Goal: Information Seeking & Learning: Learn about a topic

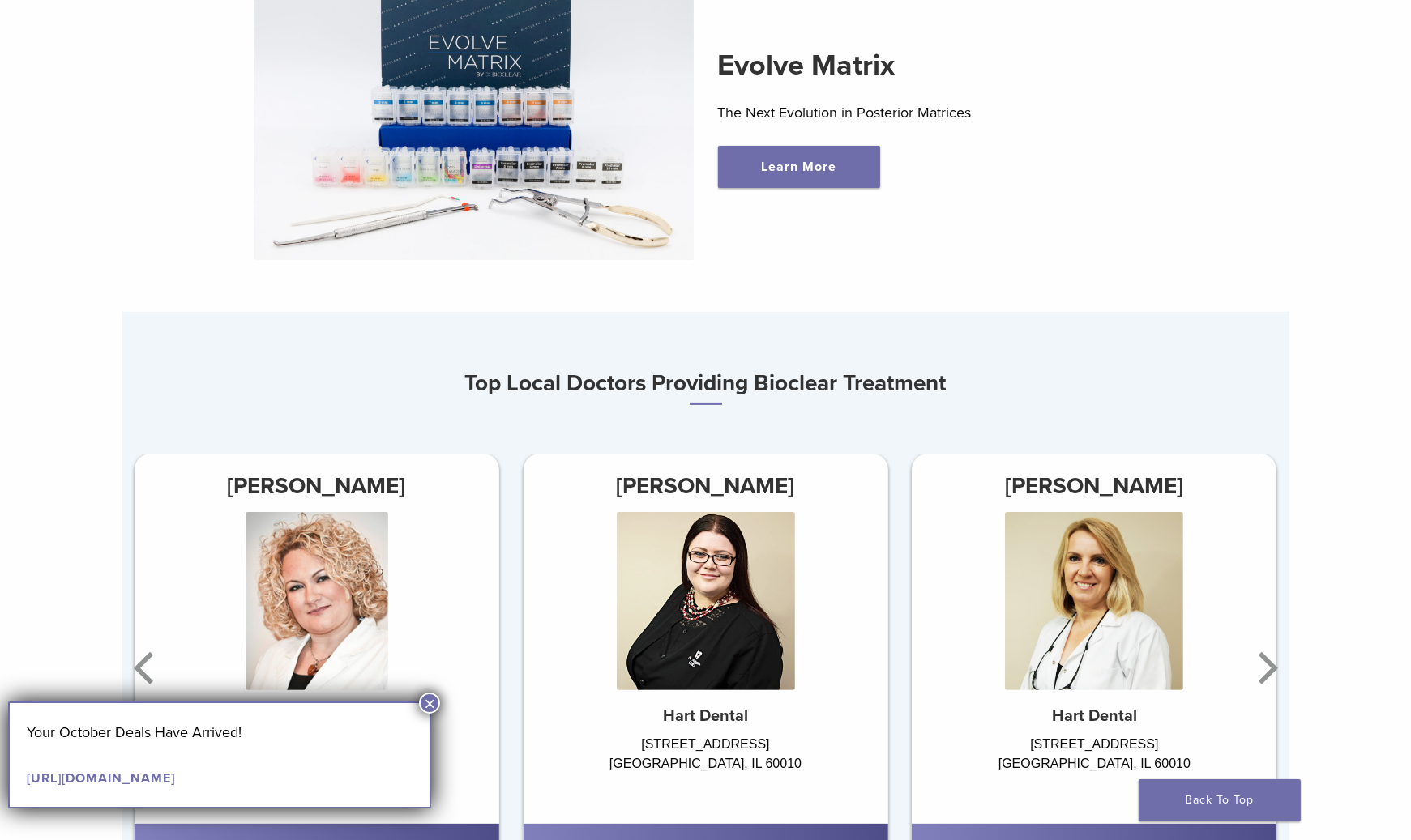
scroll to position [729, 0]
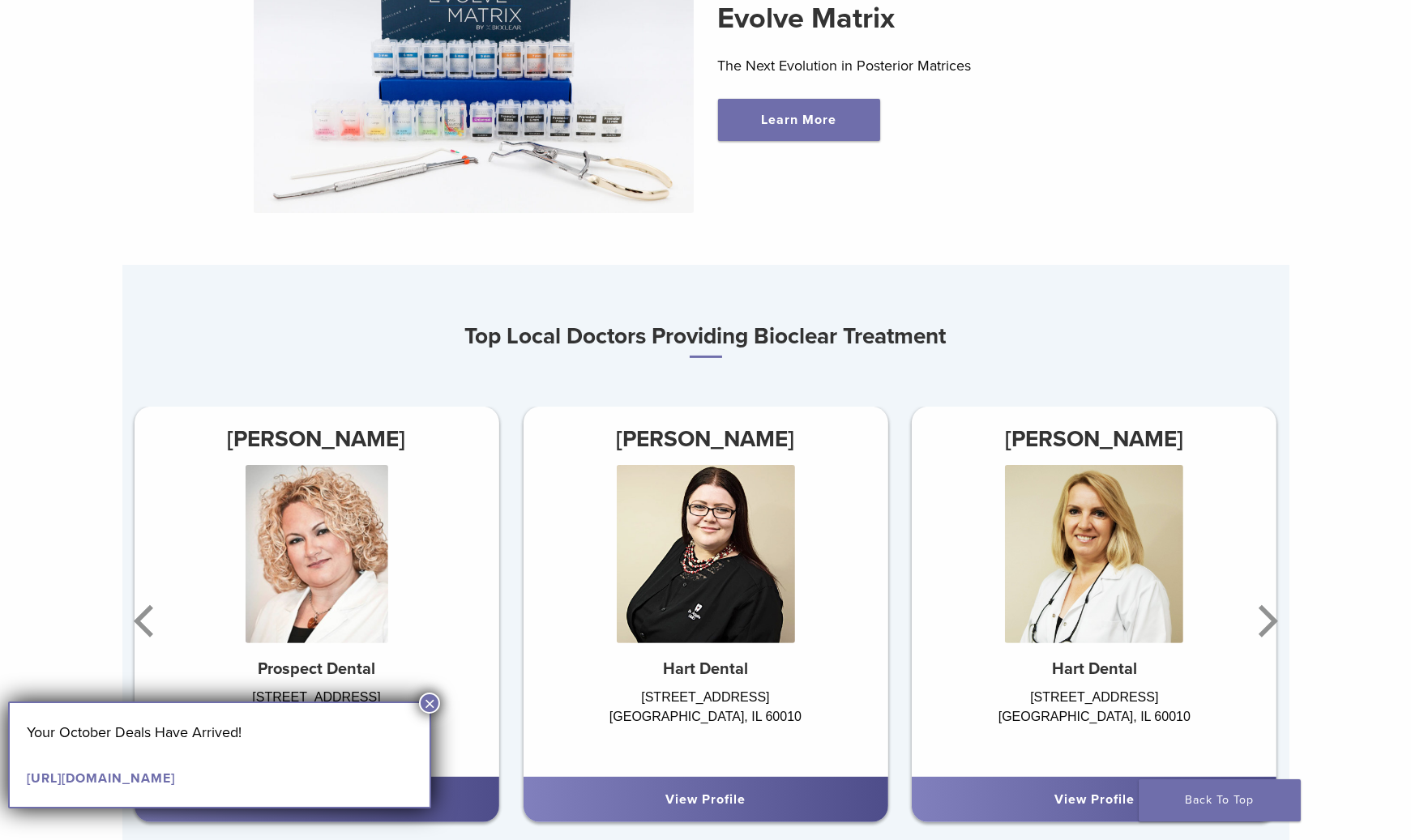
click at [434, 698] on button "×" at bounding box center [429, 702] width 21 height 21
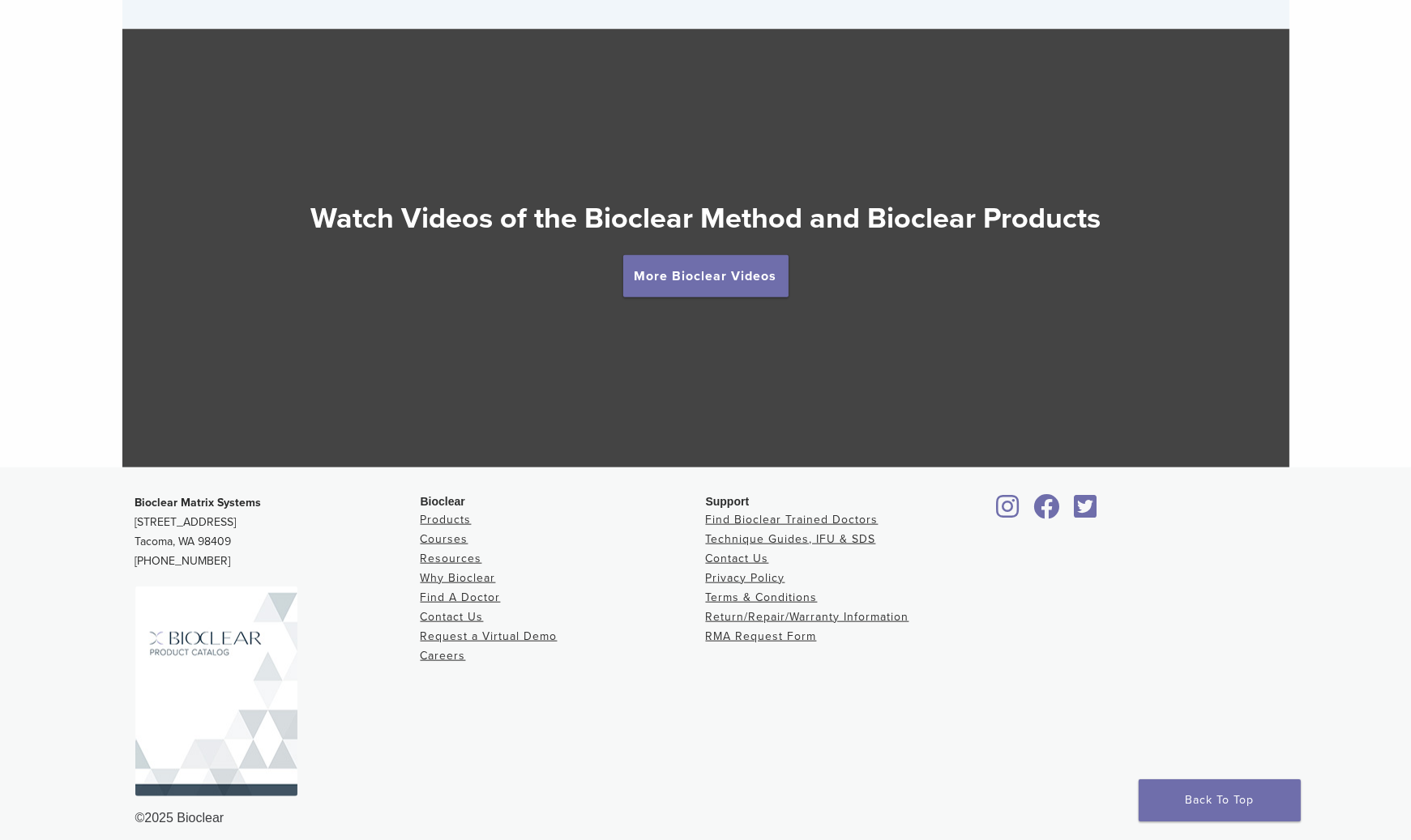
scroll to position [2914, 0]
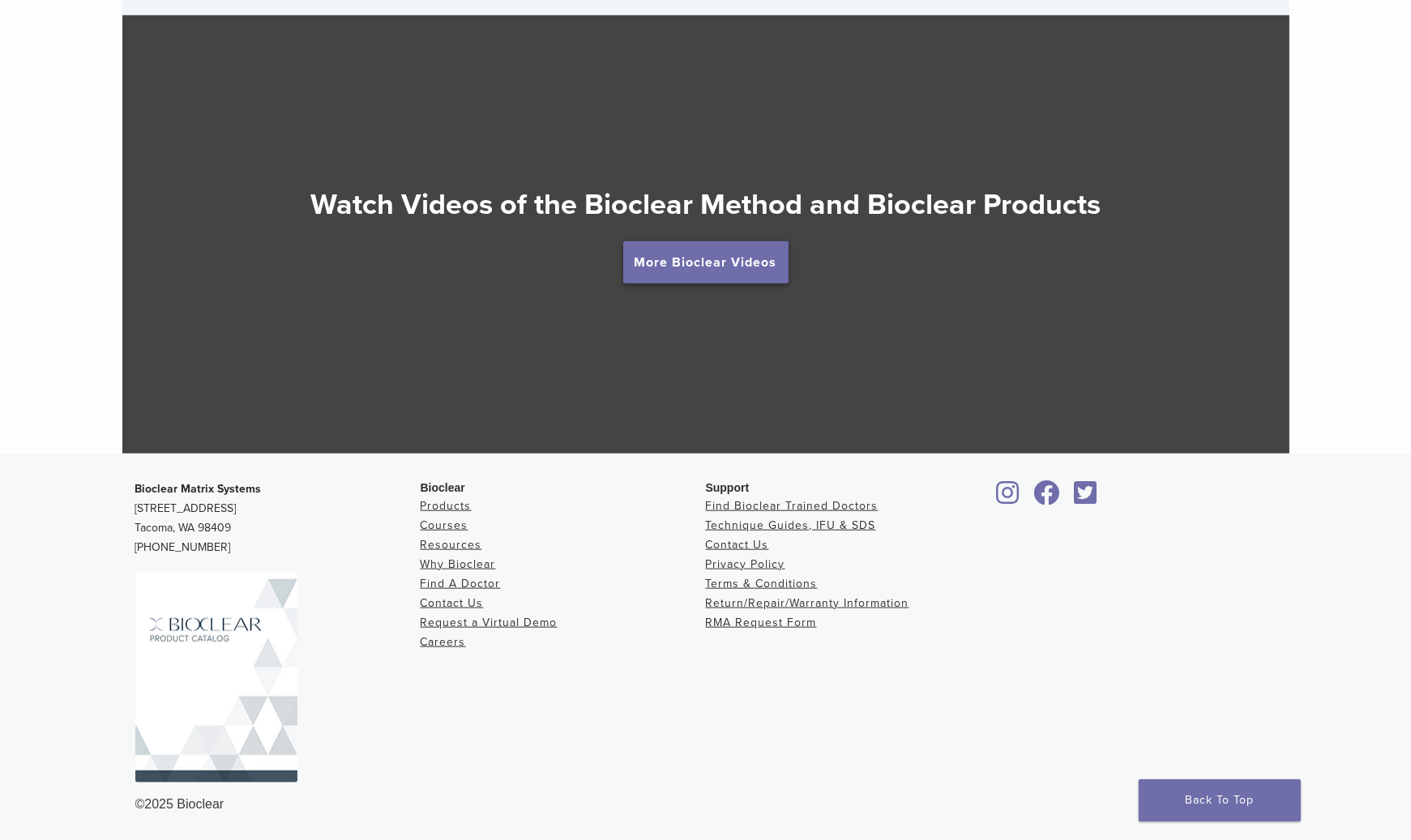
click at [748, 260] on link "More Bioclear Videos" at bounding box center [706, 262] width 165 height 42
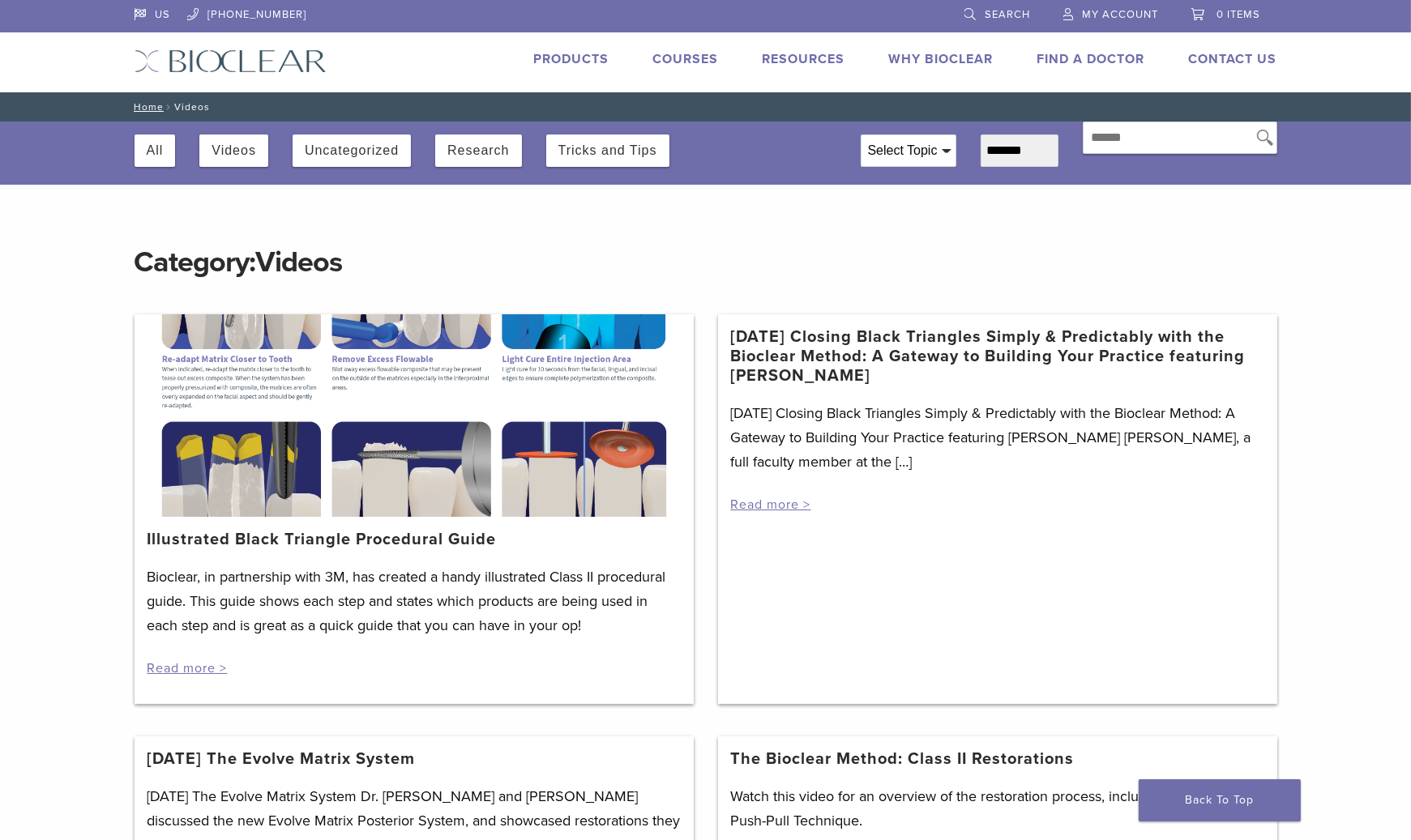
click at [278, 327] on div at bounding box center [413, 415] width 559 height 202
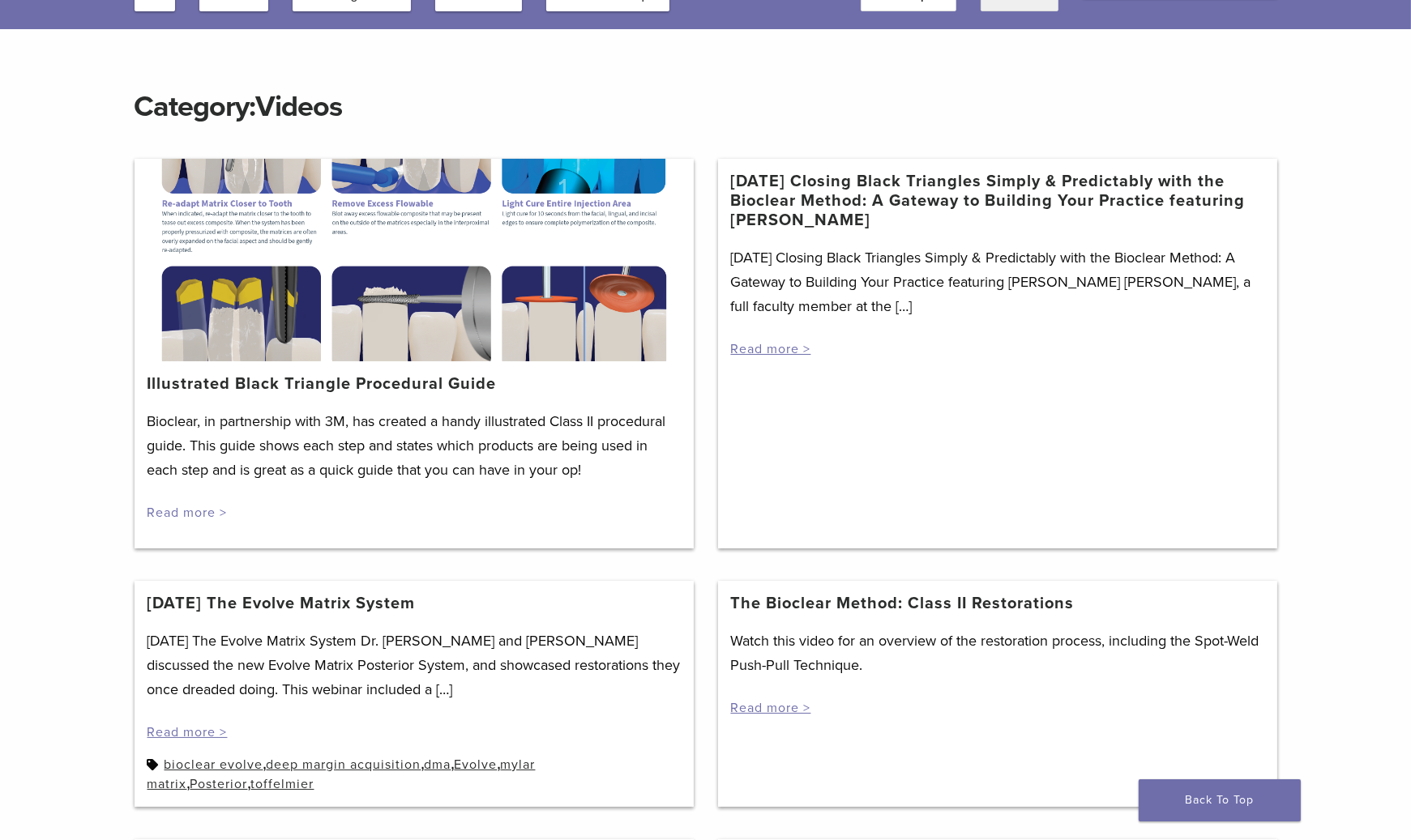
scroll to position [81, 0]
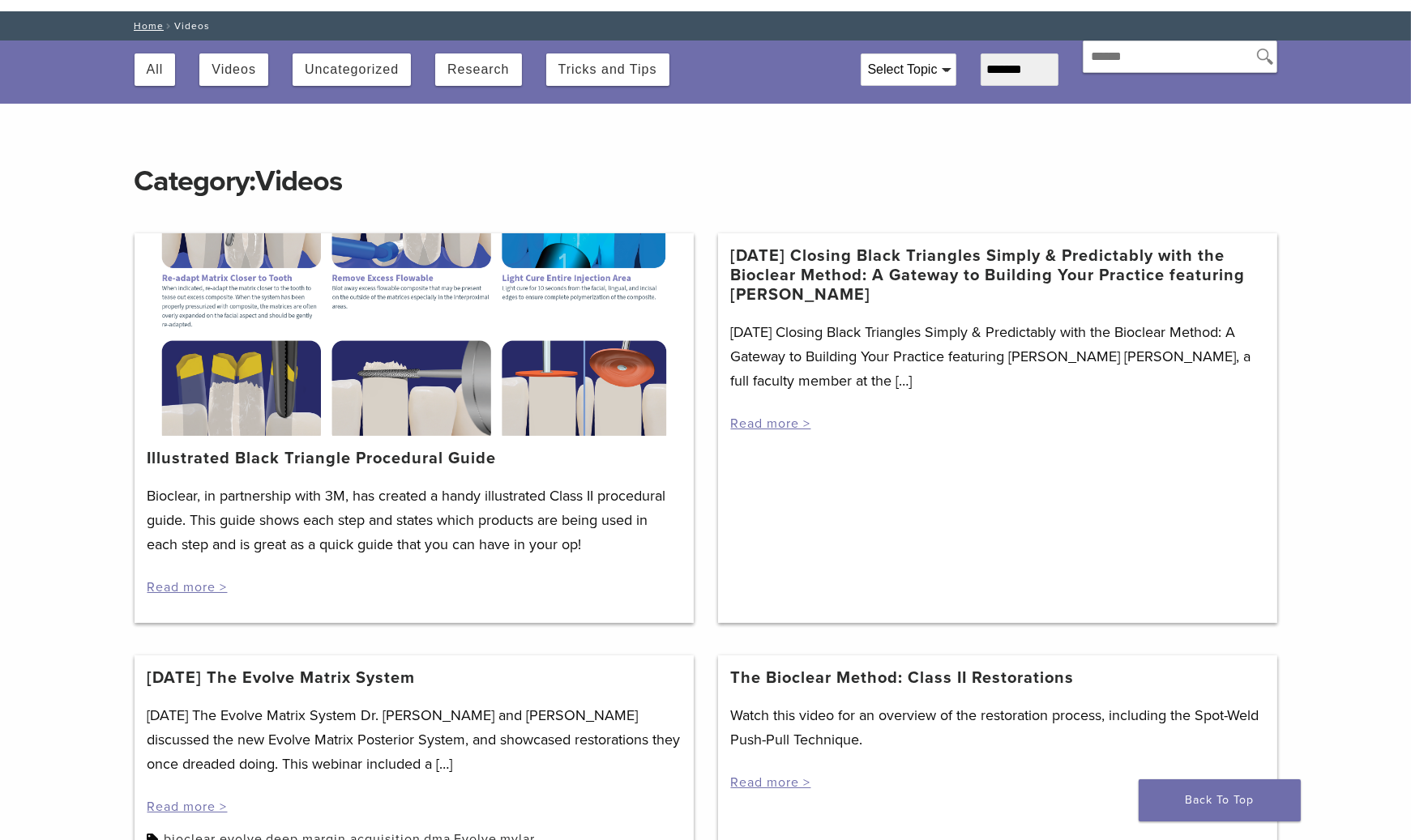
click at [283, 252] on div at bounding box center [413, 334] width 559 height 202
click at [428, 254] on div at bounding box center [413, 334] width 559 height 202
click at [561, 260] on div at bounding box center [413, 334] width 559 height 202
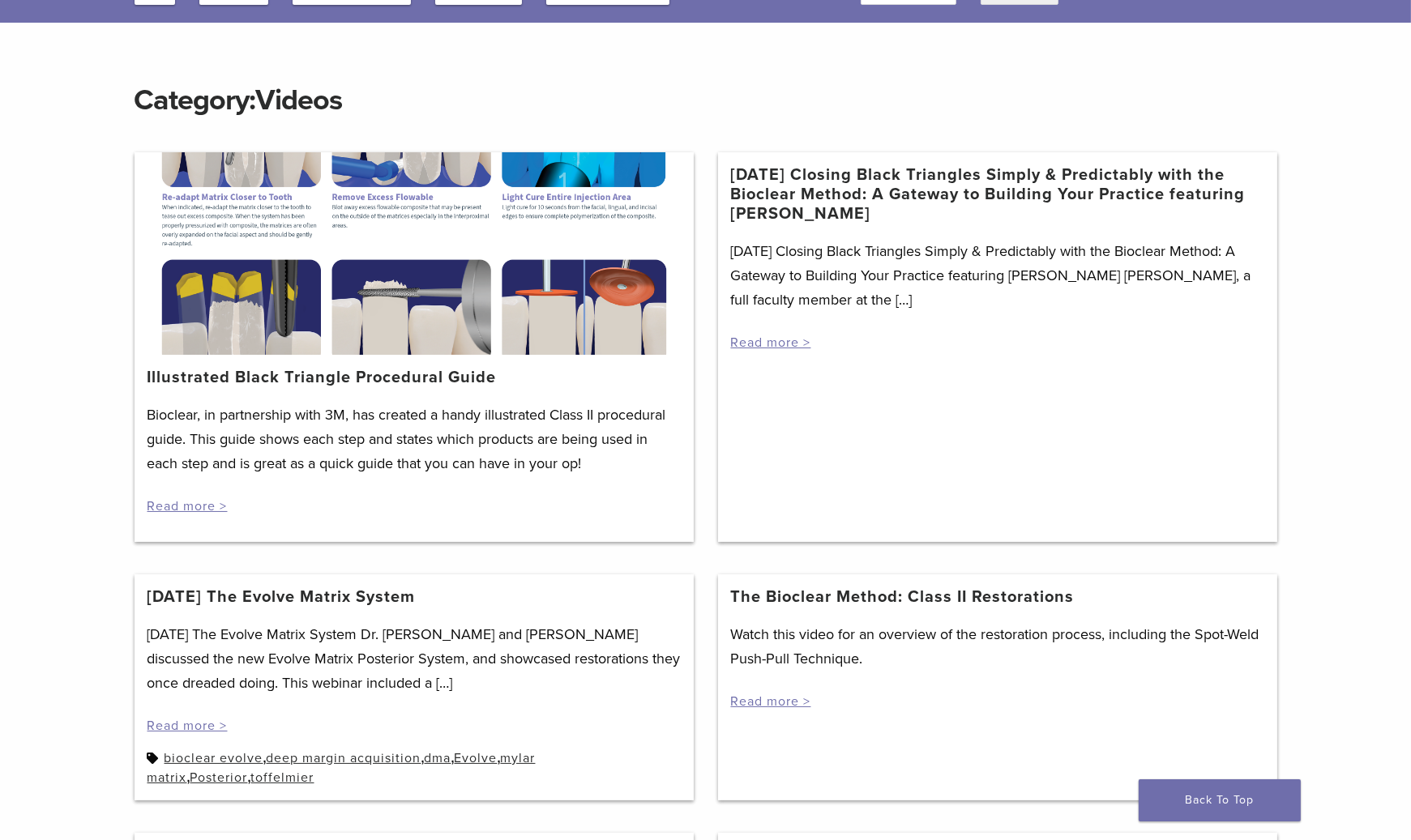
scroll to position [0, 0]
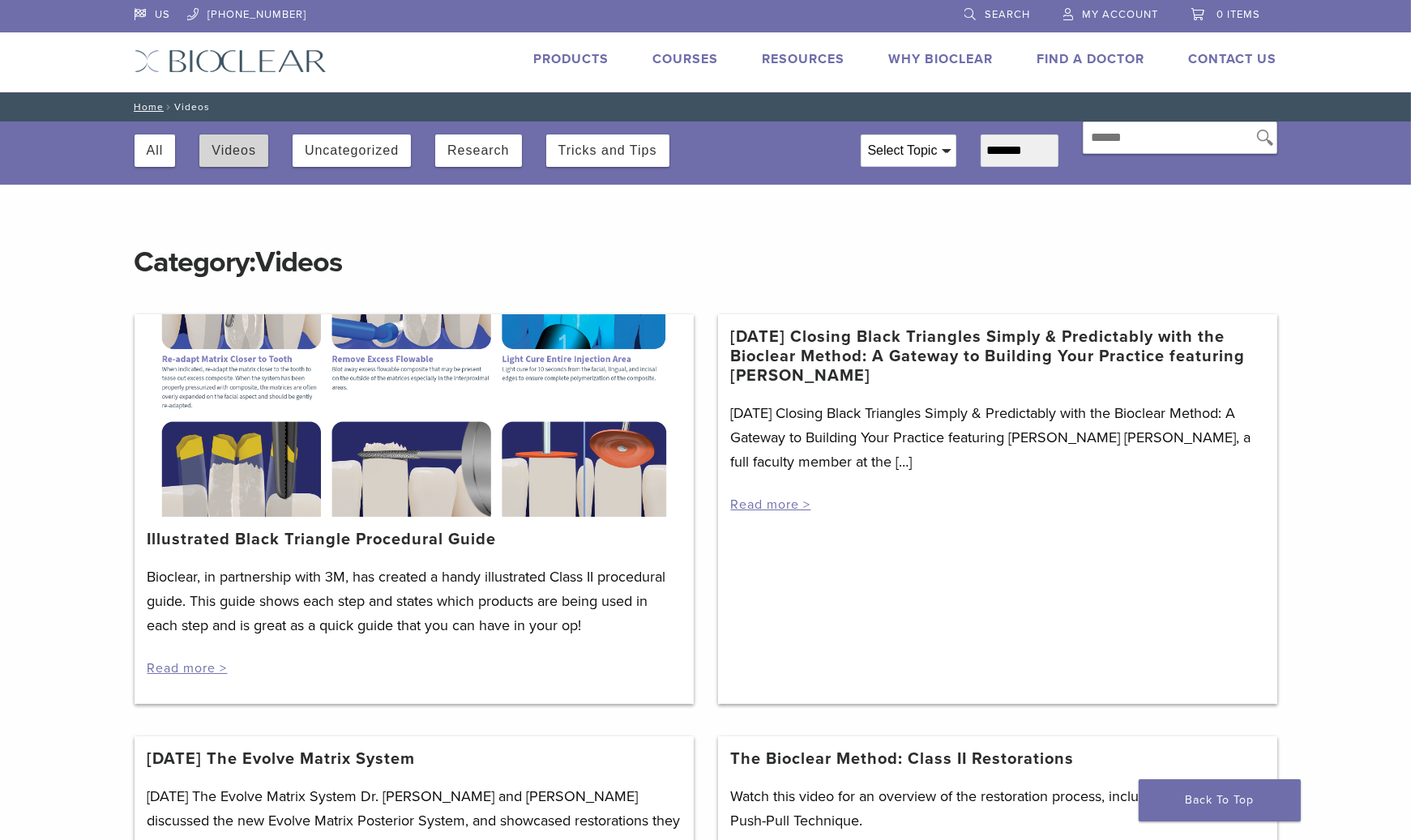
click at [222, 151] on button "Videos" at bounding box center [233, 150] width 44 height 32
click at [322, 155] on button "Uncategorized" at bounding box center [352, 150] width 94 height 32
click at [150, 153] on button "All" at bounding box center [155, 150] width 17 height 32
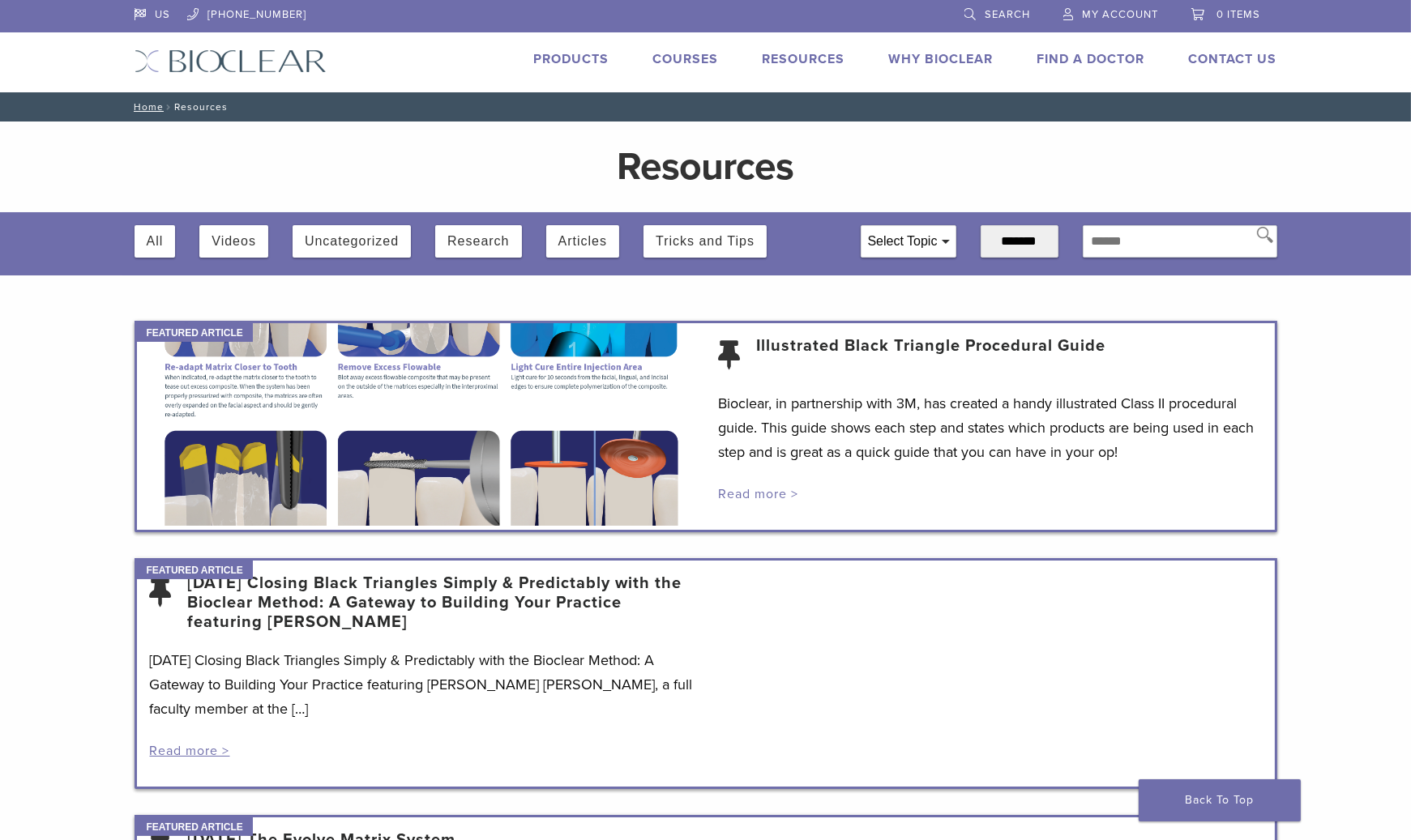
click at [732, 498] on link "Read more >" at bounding box center [758, 493] width 80 height 16
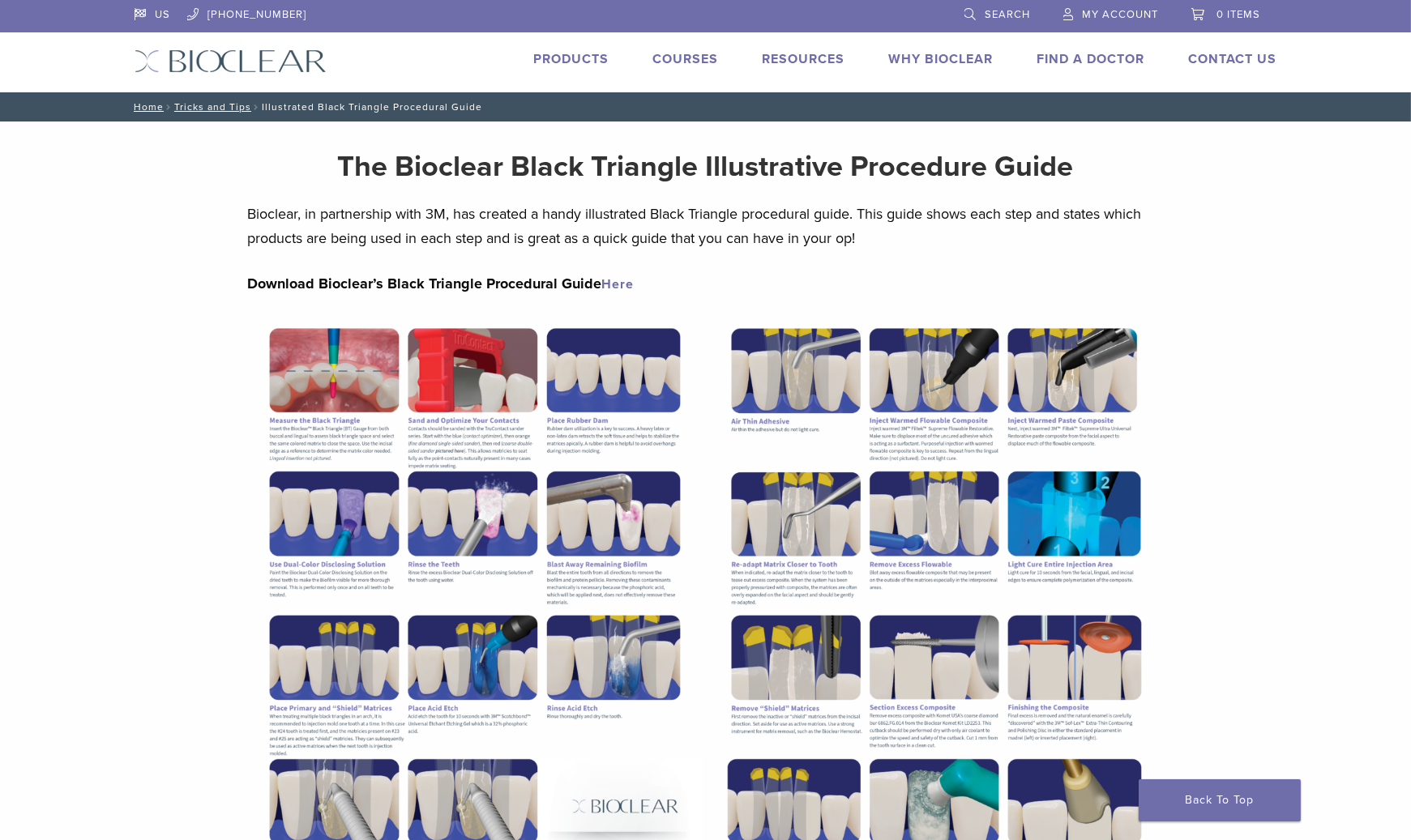
scroll to position [81, 0]
